Goal: Information Seeking & Learning: Learn about a topic

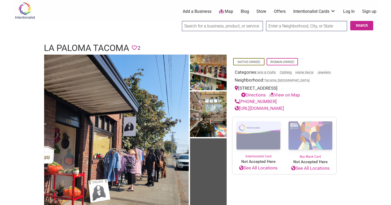
click at [221, 72] on img at bounding box center [208, 73] width 37 height 37
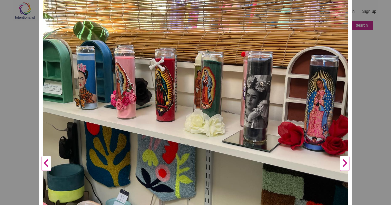
scroll to position [277, 0]
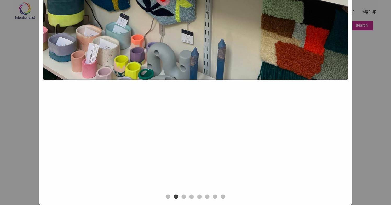
click at [186, 194] on button "3" at bounding box center [183, 196] width 5 height 5
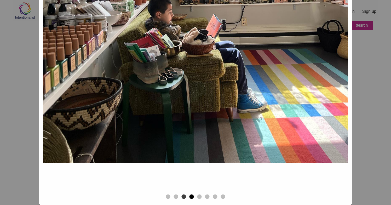
click at [193, 195] on button "4" at bounding box center [191, 196] width 5 height 5
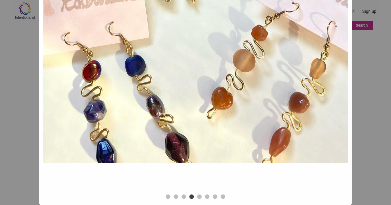
click at [202, 194] on ul "1 2 3 4 5 6 7 8" at bounding box center [195, 196] width 305 height 8
click at [201, 195] on button "5" at bounding box center [199, 196] width 5 height 5
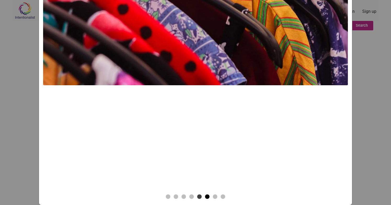
click at [209, 195] on button "6" at bounding box center [207, 196] width 5 height 5
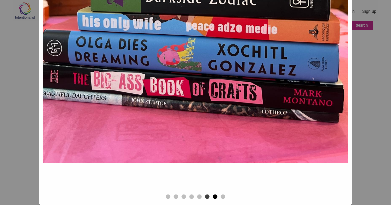
click at [217, 195] on button "7" at bounding box center [215, 196] width 5 height 5
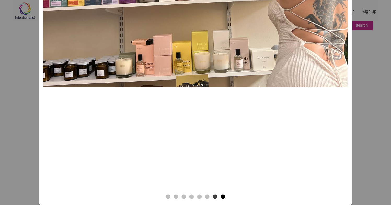
click at [223, 195] on button "8" at bounding box center [223, 196] width 5 height 5
